Goal: Register for event/course

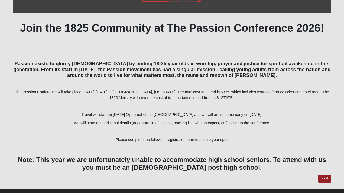
scroll to position [113, 0]
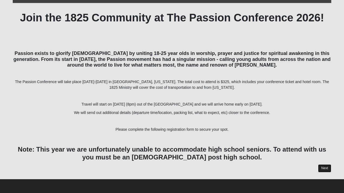
click at [325, 169] on link "Next" at bounding box center [324, 168] width 13 height 8
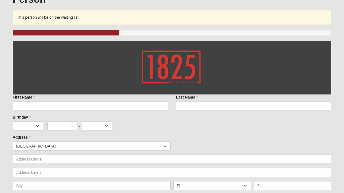
scroll to position [71, 0]
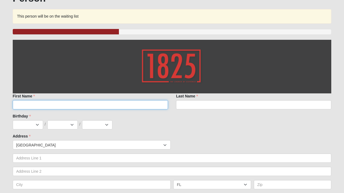
click at [116, 105] on input "First Name" at bounding box center [90, 104] width 155 height 9
type input "[PERSON_NAME]"
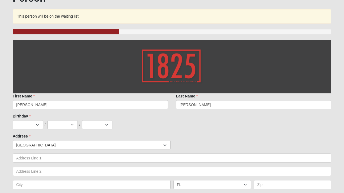
type input "[STREET_ADDRESS]"
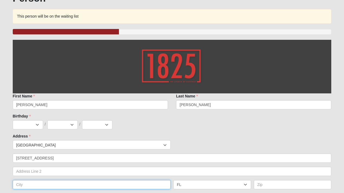
type input "[PERSON_NAME]"
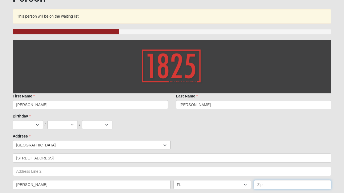
type input "32011"
type input "9044123262"
type input "[EMAIL_ADDRESS][DOMAIN_NAME]"
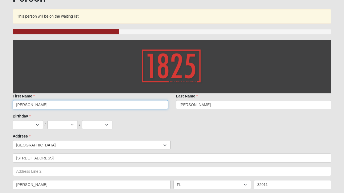
type input "[PHONE_NUMBER]"
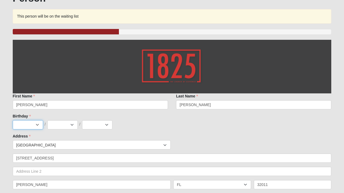
click at [33, 123] on select "Jan Feb Mar Apr May Jun [DATE] Aug Sep Oct Nov Dec" at bounding box center [28, 124] width 30 height 9
select select "3"
click at [53, 129] on select "1 2 3 4 5 6 7 8 9 10 11 12 13 14 15 16 17 18 19 20 21 22 23 24 25 26 27 28 29 3…" at bounding box center [62, 124] width 30 height 9
select select "30"
click at [92, 124] on select "2025 2024 2023 2022 2021 2020 2019 2018 2017 2016 2015 2014 2013 2012 2011 2010…" at bounding box center [97, 124] width 30 height 9
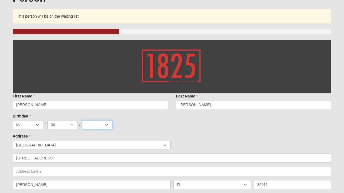
select select "2005"
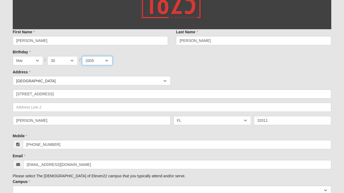
scroll to position [138, 0]
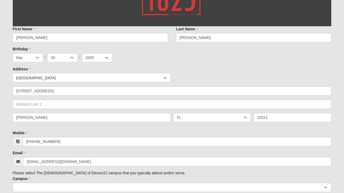
click at [159, 49] on div "Birthday Jan Feb Mar Apr May Jun [DATE] Aug Sep Oct Nov [DATE] 2 3 4 5 6 7 8 9 …" at bounding box center [172, 54] width 319 height 16
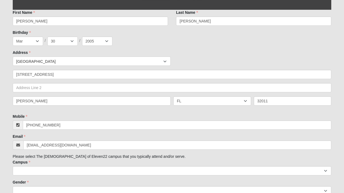
scroll to position [157, 0]
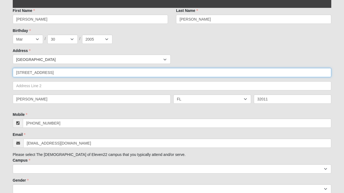
click at [58, 72] on input "[STREET_ADDRESS]" at bounding box center [172, 72] width 319 height 9
type input "[STREET_ADDRESS]"
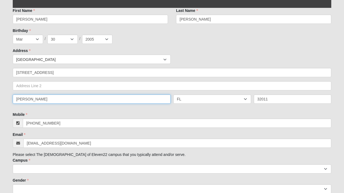
click at [34, 102] on input "[PERSON_NAME]" at bounding box center [92, 99] width 158 height 9
type input "[GEOGRAPHIC_DATA]"
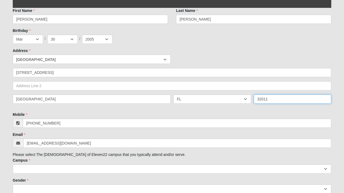
click at [259, 100] on input "32011" at bounding box center [293, 99] width 78 height 9
type input "32256"
click at [245, 111] on div "Family Member to Register Page Title First Name [PERSON_NAME] First Name is req…" at bounding box center [172, 96] width 319 height 285
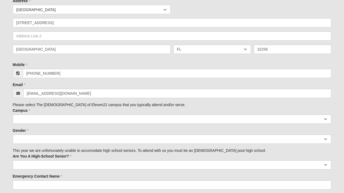
scroll to position [209, 0]
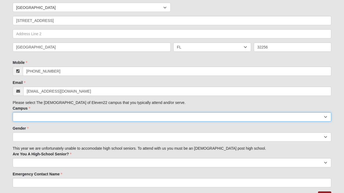
click at [61, 120] on select "Arlington Baymeadows Eleven22 Online [PERSON_NAME][GEOGRAPHIC_DATA] Jesup [GEOG…" at bounding box center [172, 116] width 319 height 9
select select "3"
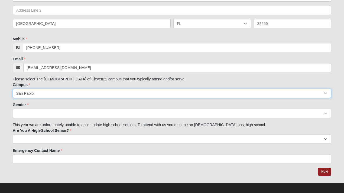
scroll to position [236, 0]
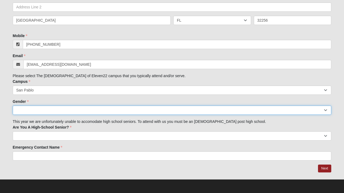
click at [79, 113] on select "[DEMOGRAPHIC_DATA] [DEMOGRAPHIC_DATA]" at bounding box center [172, 110] width 319 height 9
select select "2"
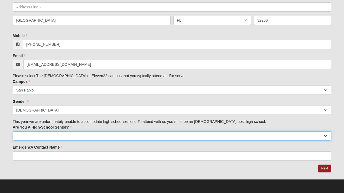
click at [66, 135] on select "Yes No" at bounding box center [172, 135] width 319 height 9
select select "No"
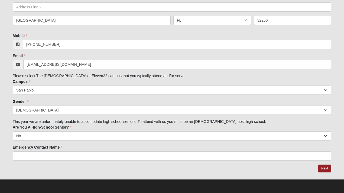
scroll to position [236, 0]
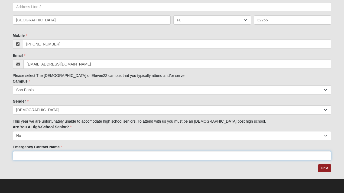
click at [72, 158] on input "Emergency Contact Name" at bounding box center [172, 155] width 319 height 9
type input "[PERSON_NAME]"
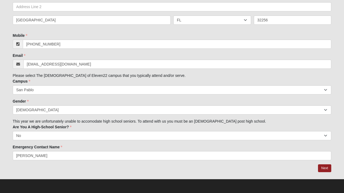
click at [32, 166] on div at bounding box center [172, 168] width 319 height 8
click at [330, 169] on link "Next" at bounding box center [324, 168] width 13 height 8
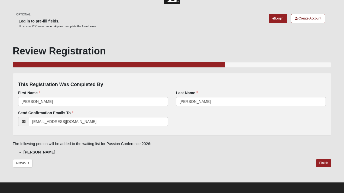
scroll to position [22, 0]
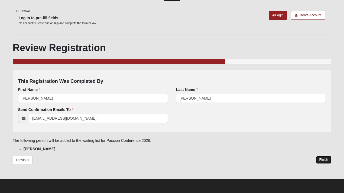
click at [320, 161] on link "Finish" at bounding box center [323, 160] width 15 height 8
